Goal: Check status

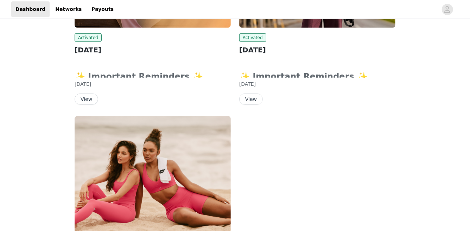
scroll to position [140, 0]
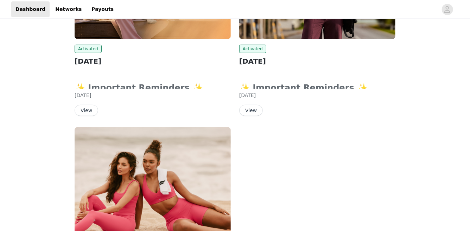
click at [250, 113] on button "View" at bounding box center [251, 110] width 24 height 11
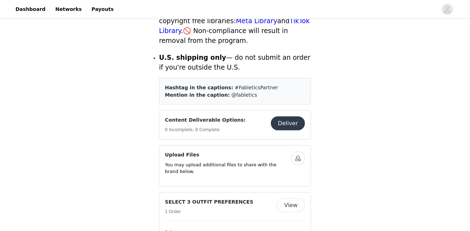
scroll to position [384, 0]
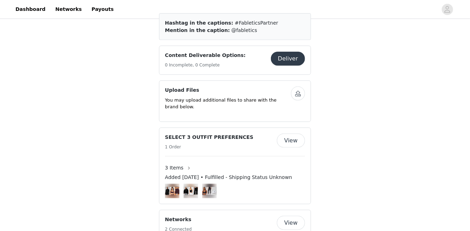
click at [292, 54] on button "Deliver" at bounding box center [288, 59] width 34 height 14
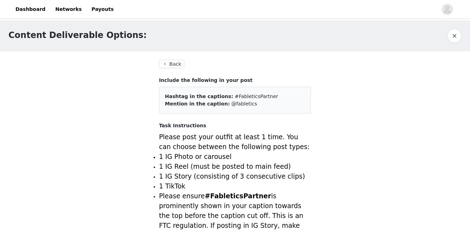
click at [173, 67] on button "Back" at bounding box center [171, 64] width 25 height 8
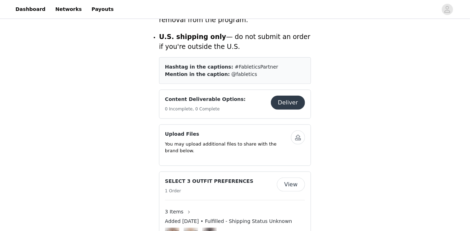
scroll to position [351, 0]
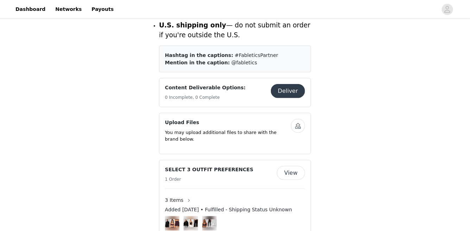
click at [282, 84] on button "Deliver" at bounding box center [288, 91] width 34 height 14
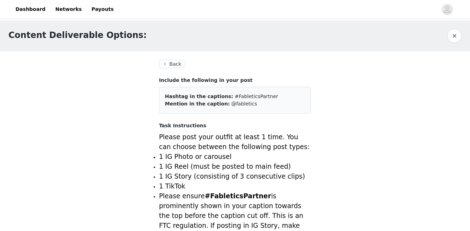
click at [170, 62] on button "Back" at bounding box center [171, 64] width 25 height 8
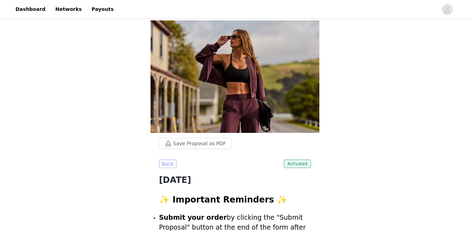
click at [164, 166] on button "Back" at bounding box center [168, 164] width 18 height 8
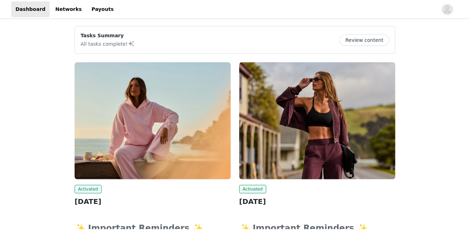
click at [157, 131] on img at bounding box center [153, 120] width 156 height 117
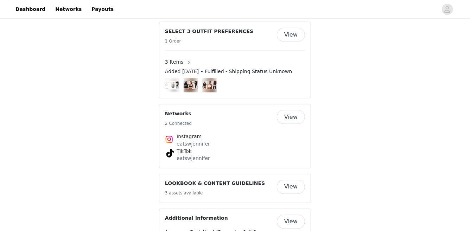
scroll to position [425, 0]
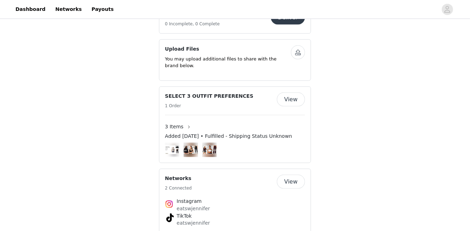
click at [180, 123] on span "3 Items" at bounding box center [174, 126] width 19 height 7
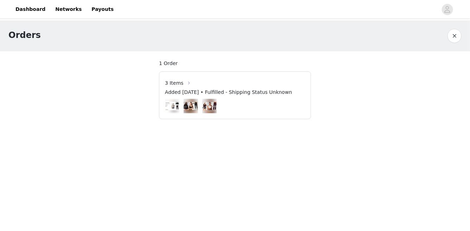
click at [188, 84] on button "button" at bounding box center [189, 82] width 11 height 11
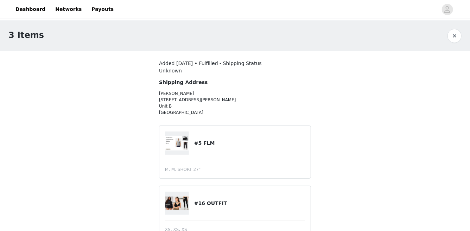
click at [456, 39] on button "button" at bounding box center [455, 36] width 14 height 14
